Goal: Task Accomplishment & Management: Use online tool/utility

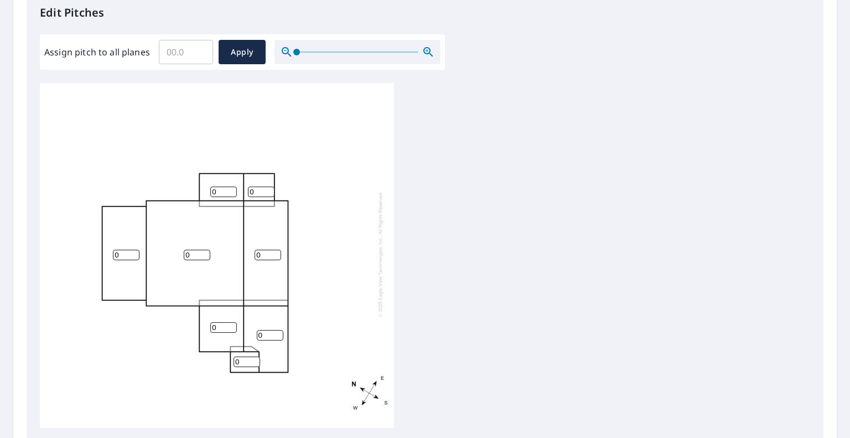
scroll to position [305, 0]
click at [174, 56] on input "Assign pitch to all planes" at bounding box center [186, 52] width 54 height 31
click at [201, 49] on input "0.1" at bounding box center [186, 52] width 54 height 31
click at [201, 49] on input "0.2" at bounding box center [186, 52] width 54 height 31
click at [201, 49] on input "0.3" at bounding box center [186, 52] width 54 height 31
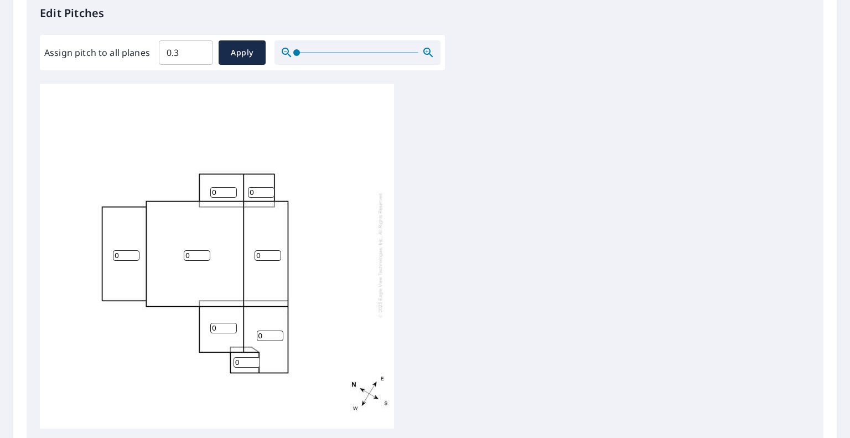
drag, startPoint x: 241, startPoint y: 55, endPoint x: 183, endPoint y: 64, distance: 58.8
click at [183, 70] on div "Edit Pitches Assign pitch to all planes 0.3 ​ Apply 0 0 0 0 0 0 0 0" at bounding box center [425, 218] width 797 height 453
click at [194, 59] on input "0.3" at bounding box center [186, 52] width 54 height 31
type input "0"
type input "3"
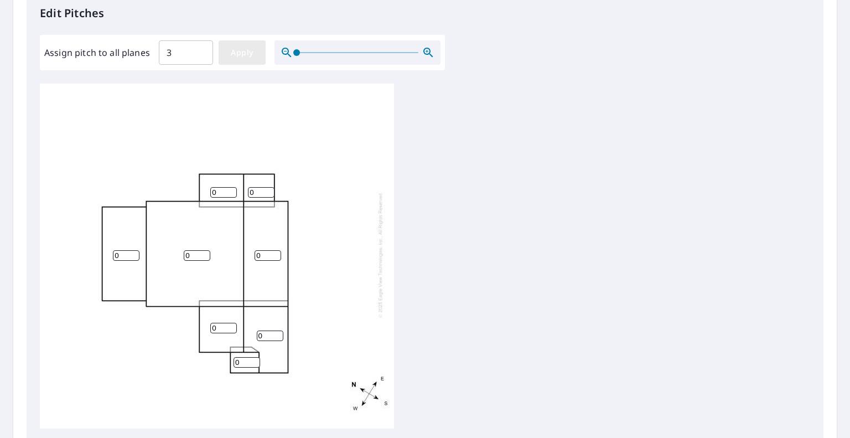
click at [232, 51] on span "Apply" at bounding box center [241, 53] width 29 height 14
type input "3"
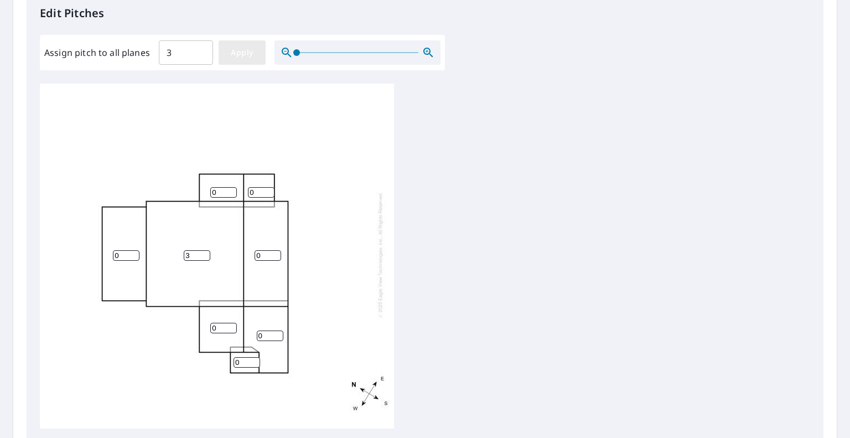
type input "3"
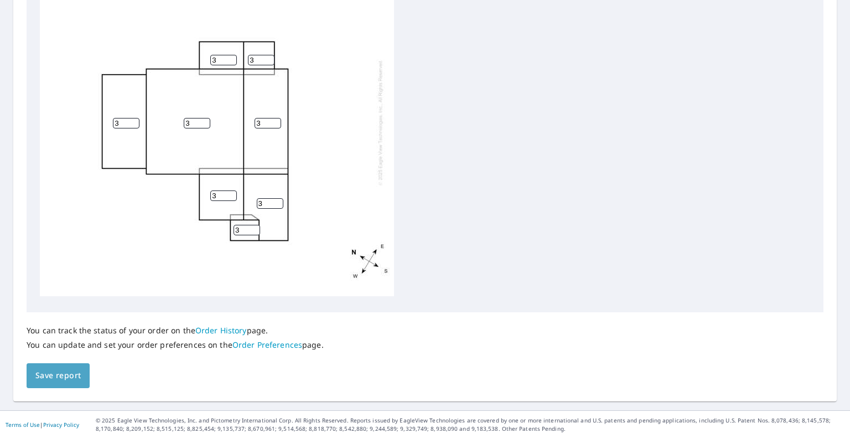
click at [62, 371] on span "Save report" at bounding box center [57, 376] width 45 height 14
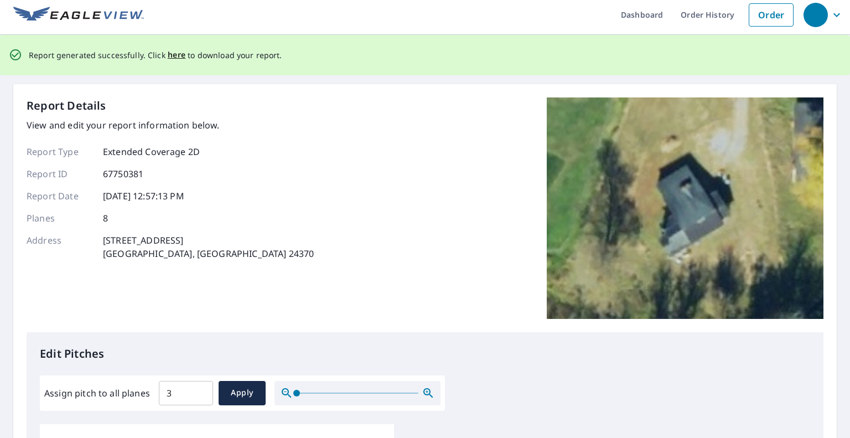
scroll to position [0, 0]
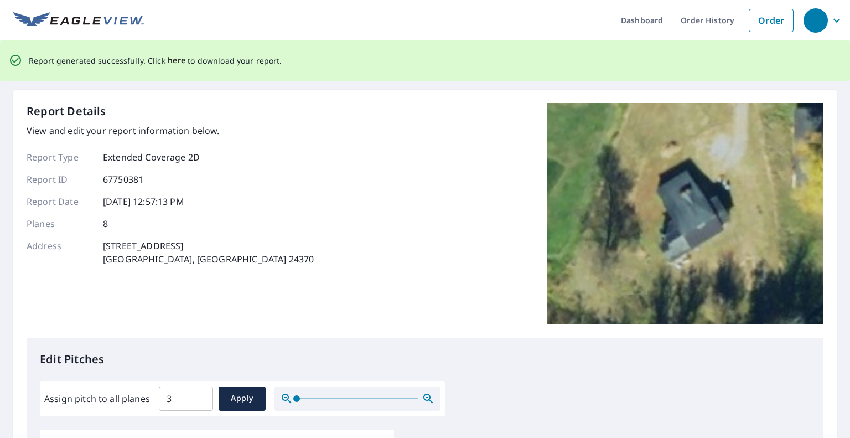
click at [172, 56] on span "here" at bounding box center [177, 61] width 18 height 14
